Goal: Book appointment/travel/reservation

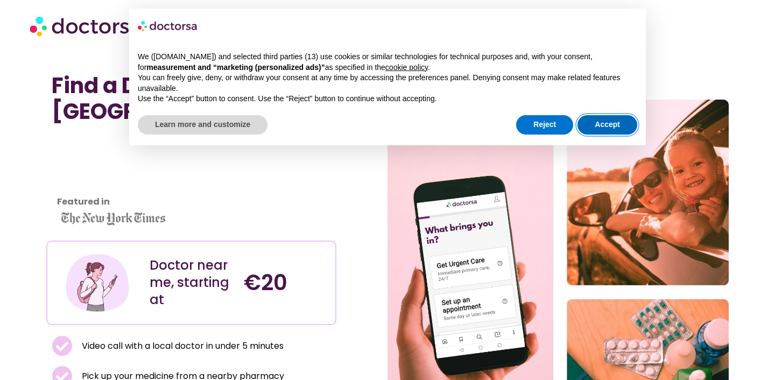
click at [616, 123] on button "Accept" at bounding box center [608, 124] width 60 height 19
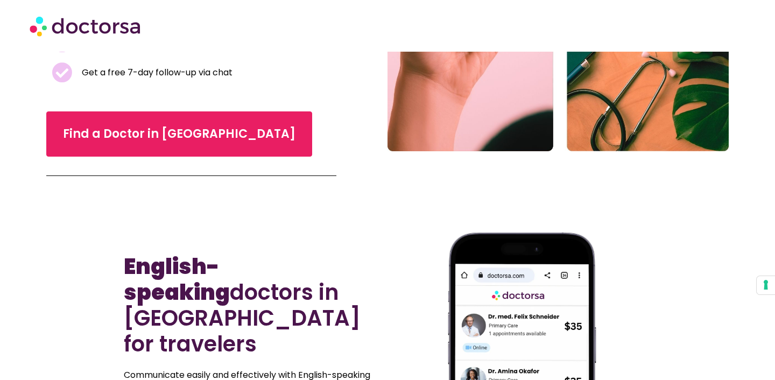
scroll to position [334, 0]
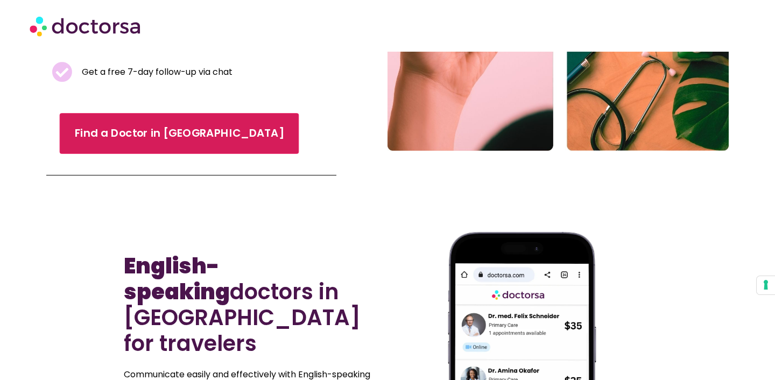
click at [203, 149] on link "Find a Doctor in [GEOGRAPHIC_DATA]" at bounding box center [180, 133] width 240 height 41
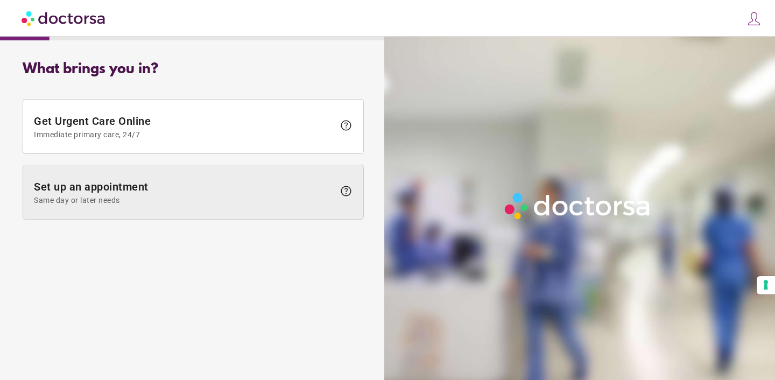
click at [202, 197] on span "Same day or later needs" at bounding box center [184, 200] width 300 height 9
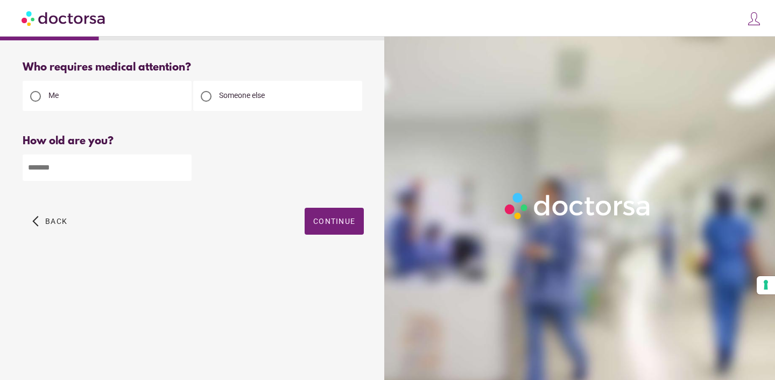
click at [127, 163] on input "number" at bounding box center [107, 167] width 169 height 26
type input "**"
click at [334, 222] on span "Continue" at bounding box center [334, 221] width 42 height 9
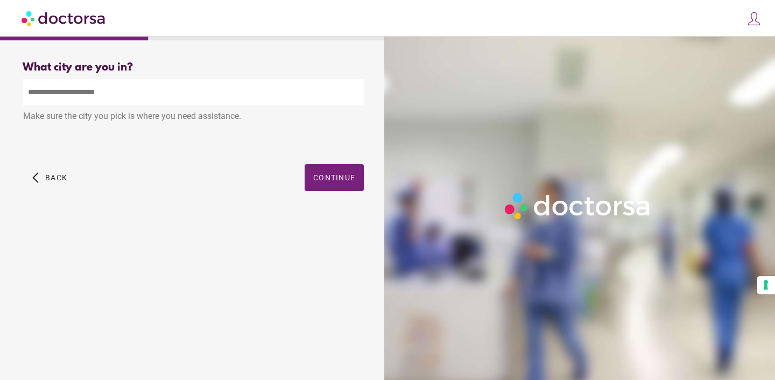
click at [210, 93] on input "text" at bounding box center [193, 92] width 341 height 26
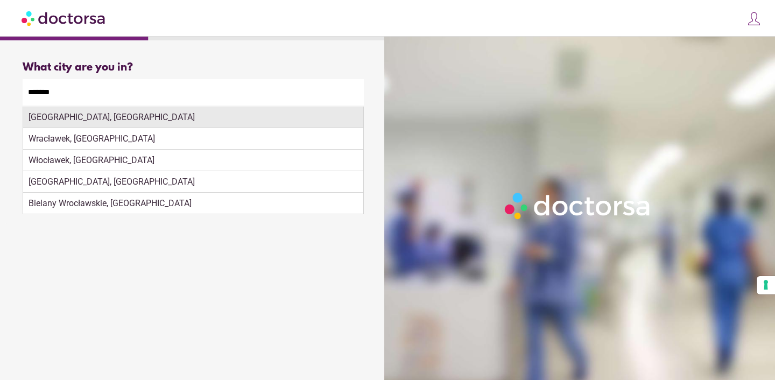
click at [241, 119] on div "Wrocław, Poland" at bounding box center [193, 118] width 340 height 22
type input "**********"
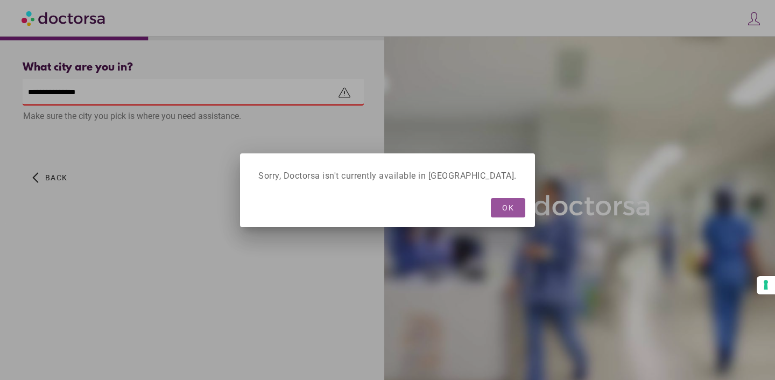
click at [502, 203] on span "OK" at bounding box center [508, 207] width 12 height 9
